Goal: Transaction & Acquisition: Subscribe to service/newsletter

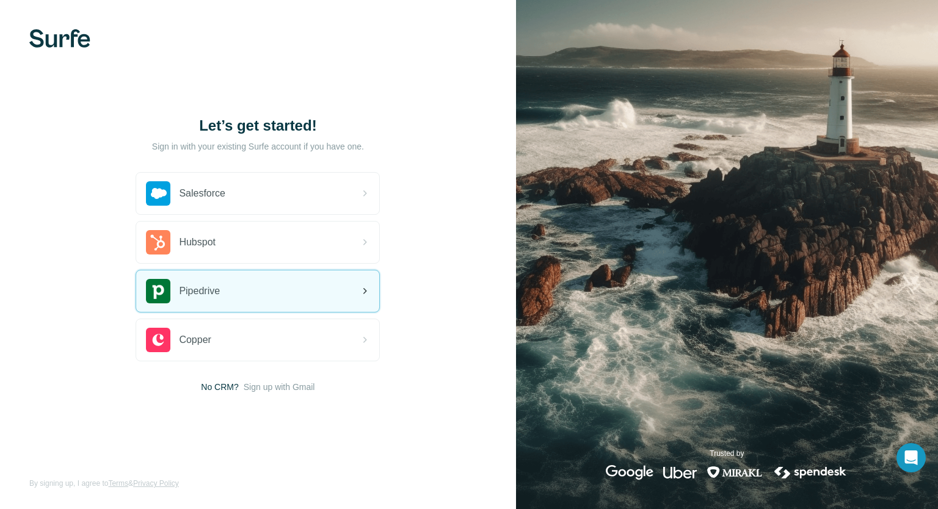
click at [270, 296] on div "Pipedrive" at bounding box center [257, 291] width 243 height 42
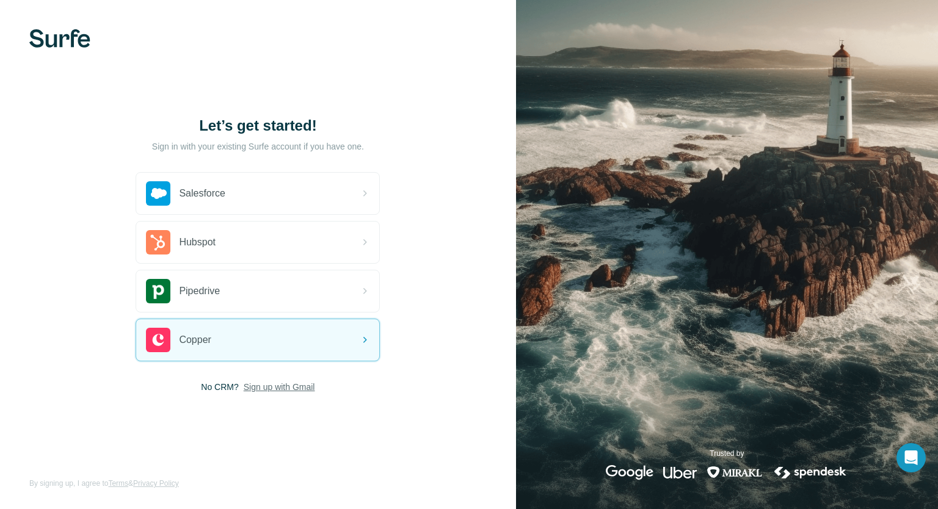
click at [269, 390] on span "Sign up with Gmail" at bounding box center [279, 387] width 71 height 12
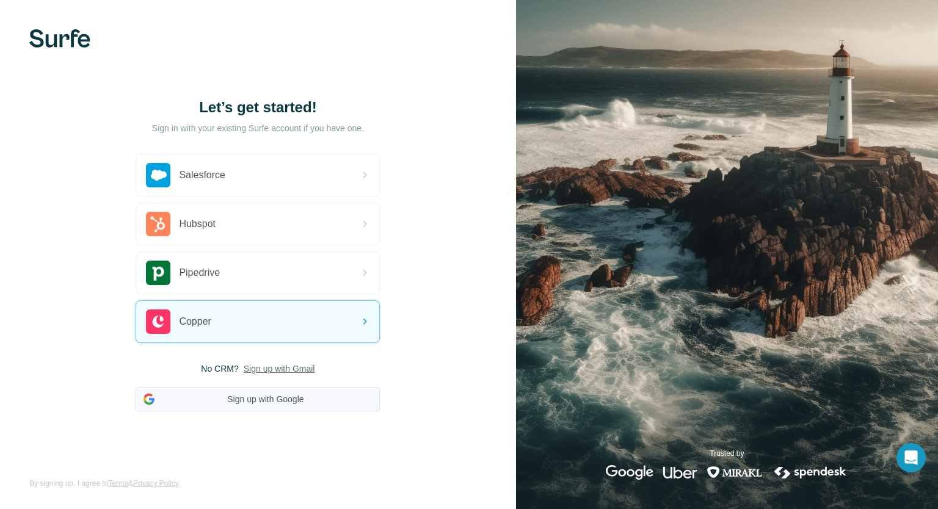
click at [244, 399] on button "Sign up with Google" at bounding box center [258, 399] width 244 height 24
